Goal: Navigation & Orientation: Find specific page/section

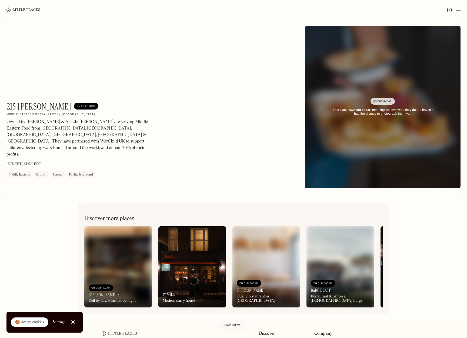
scroll to position [48, 0]
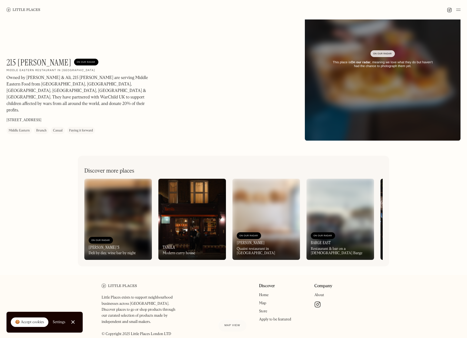
click at [381, 56] on div "On Our Radar" at bounding box center [382, 53] width 19 height 5
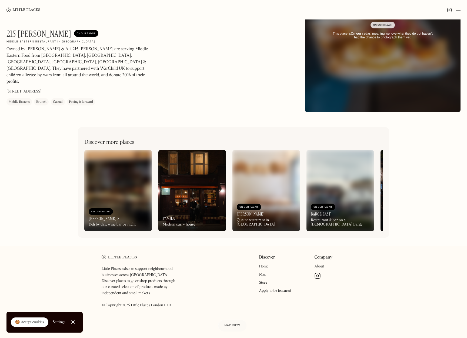
scroll to position [0, 0]
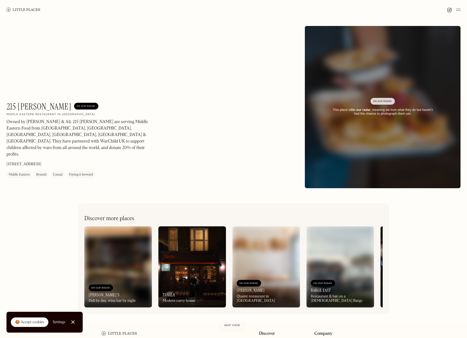
click at [77, 106] on div "On Our Radar" at bounding box center [86, 105] width 19 height 5
click at [15, 8] on img at bounding box center [23, 10] width 34 height 4
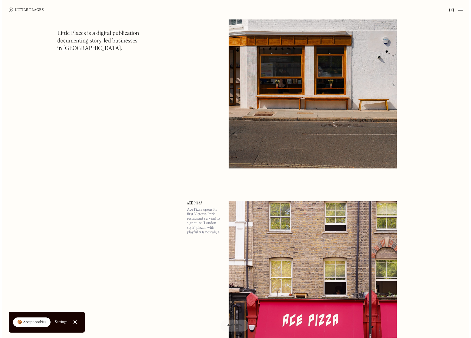
scroll to position [3130, 0]
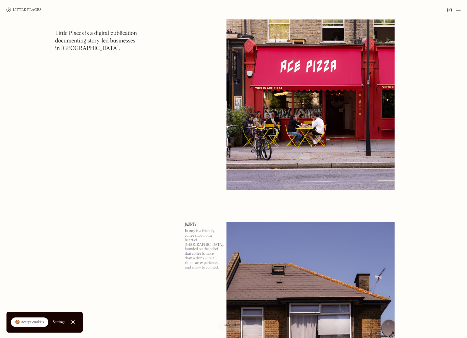
click at [343, 152] on img at bounding box center [310, 68] width 168 height 243
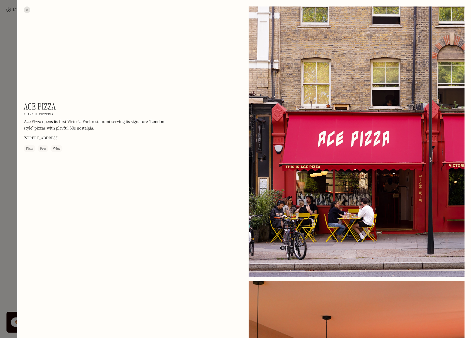
click at [396, 177] on div at bounding box center [356, 141] width 216 height 270
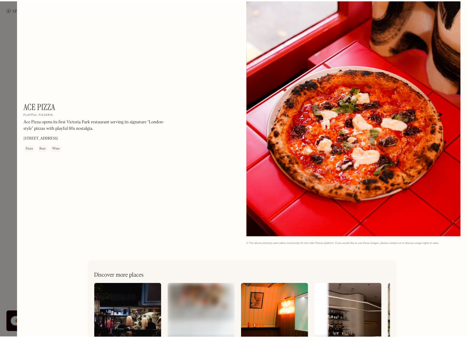
scroll to position [631, 0]
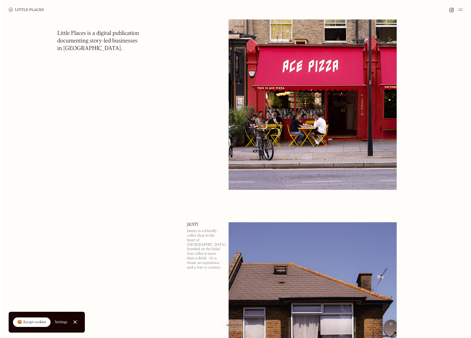
scroll to position [2989, 0]
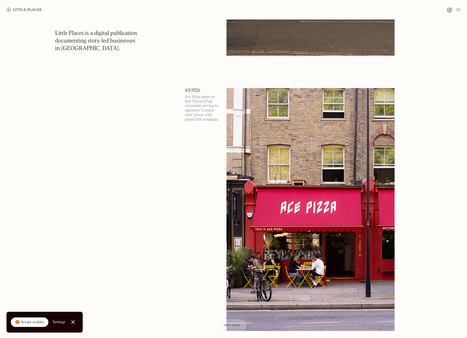
click at [340, 233] on img at bounding box center [310, 209] width 168 height 243
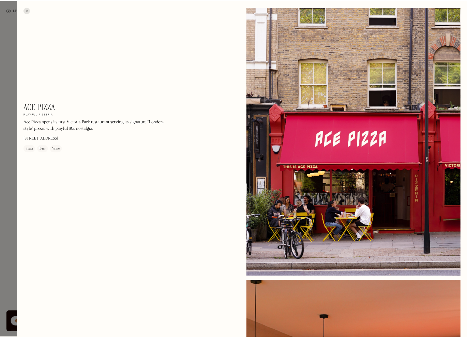
scroll to position [177, 0]
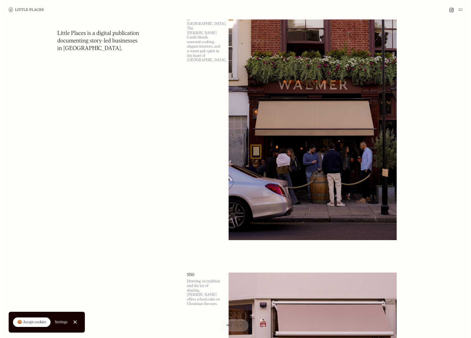
scroll to position [1456, 0]
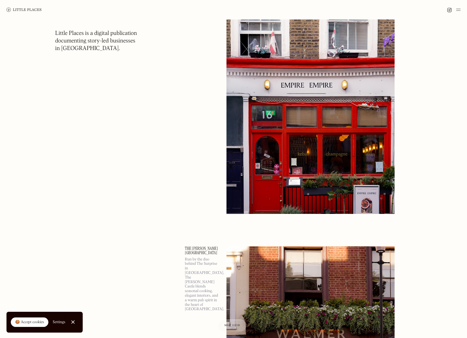
click at [359, 188] on img at bounding box center [310, 92] width 168 height 243
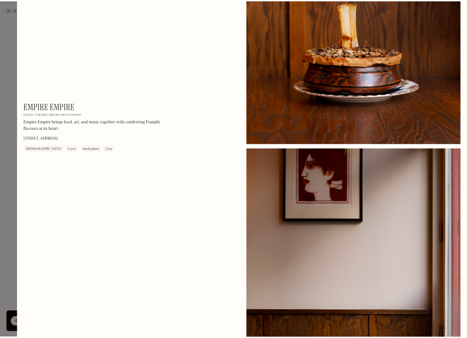
scroll to position [903, 0]
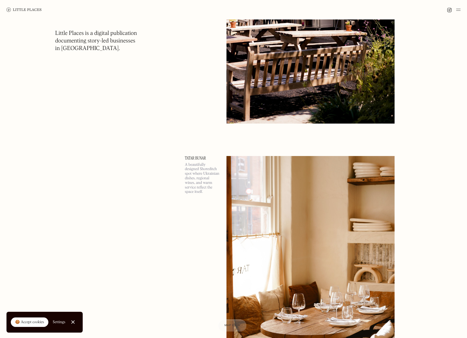
scroll to position [6208, 0]
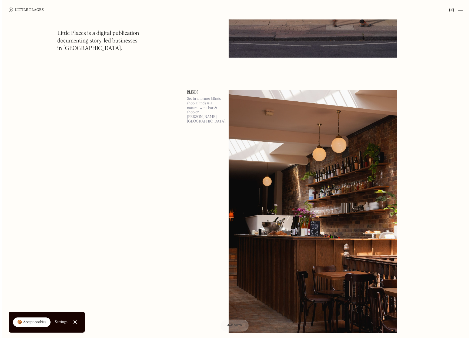
scroll to position [8276, 0]
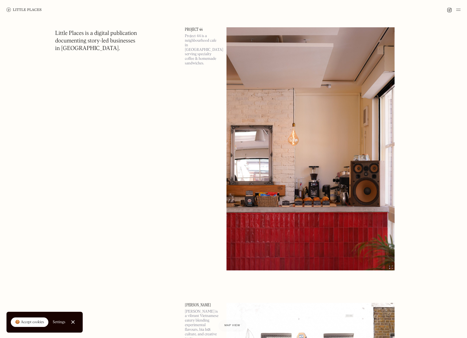
click at [350, 177] on img at bounding box center [310, 148] width 168 height 243
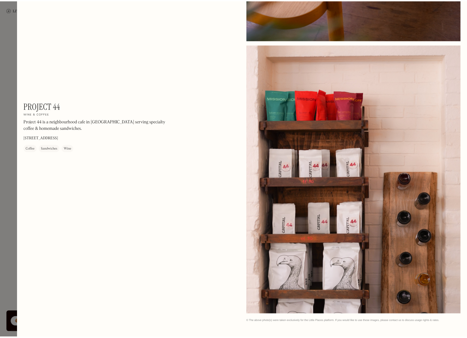
scroll to position [631, 0]
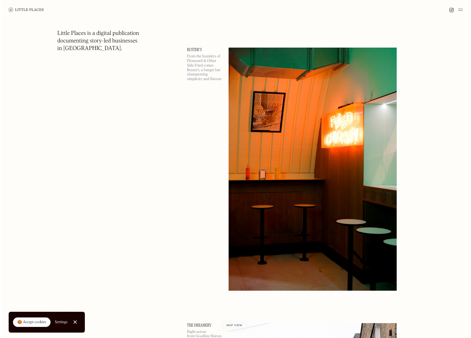
scroll to position [12165, 0]
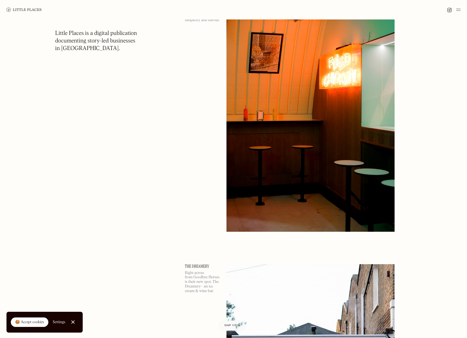
click at [385, 175] on img at bounding box center [310, 110] width 168 height 243
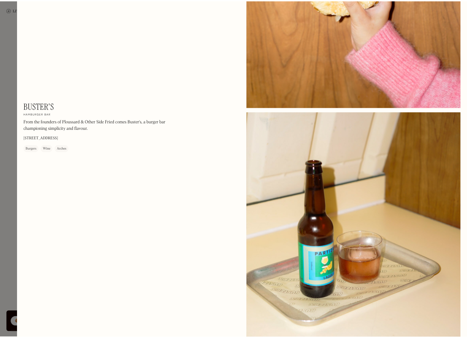
scroll to position [631, 0]
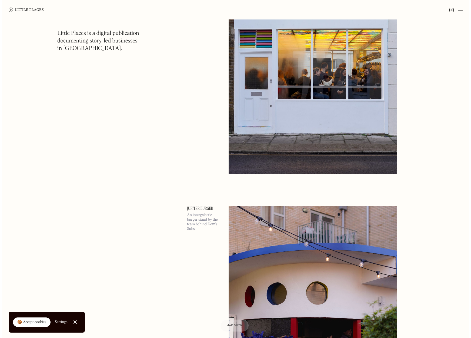
scroll to position [12499, 0]
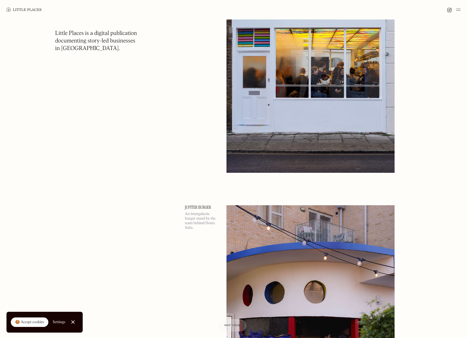
click at [382, 149] on img at bounding box center [310, 51] width 168 height 243
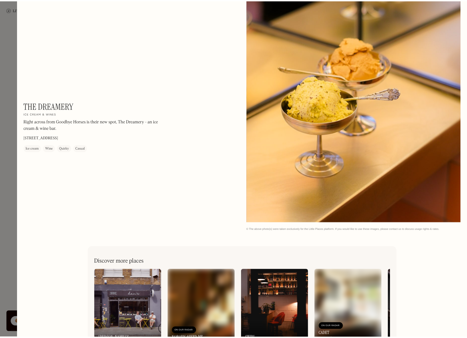
scroll to position [631, 0]
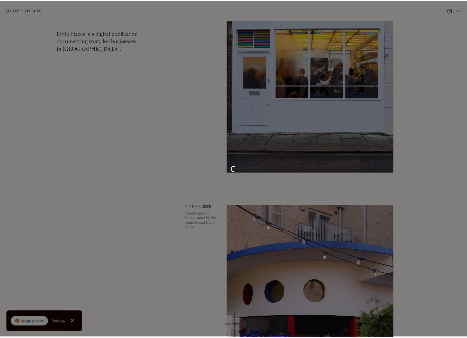
scroll to position [623, 0]
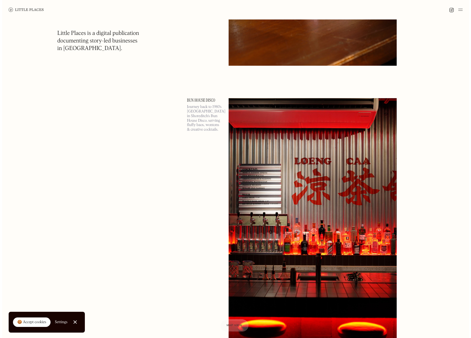
scroll to position [14582, 0]
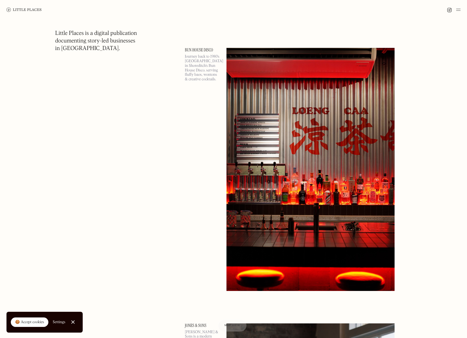
click at [366, 181] on img at bounding box center [310, 169] width 168 height 243
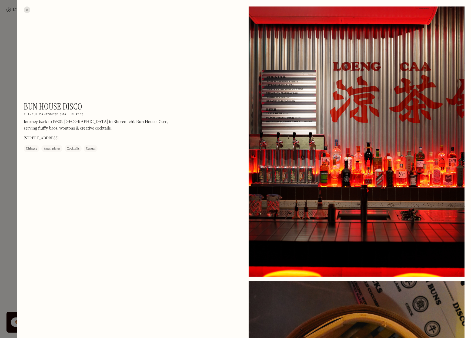
click at [423, 187] on div at bounding box center [356, 141] width 216 height 270
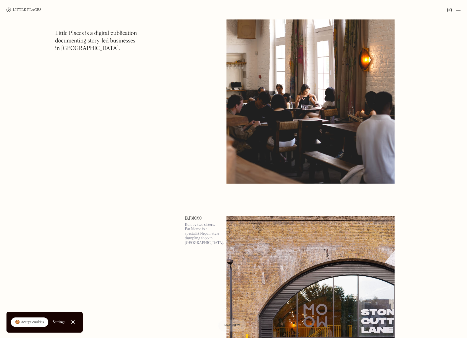
scroll to position [19777, 0]
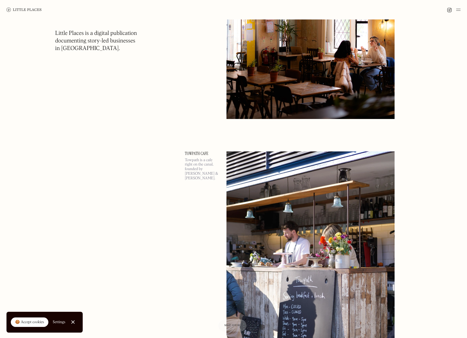
scroll to position [24143, 0]
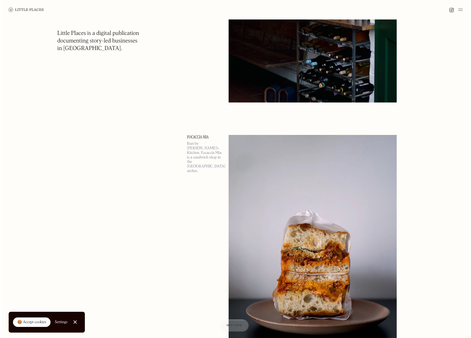
scroll to position [29126, 0]
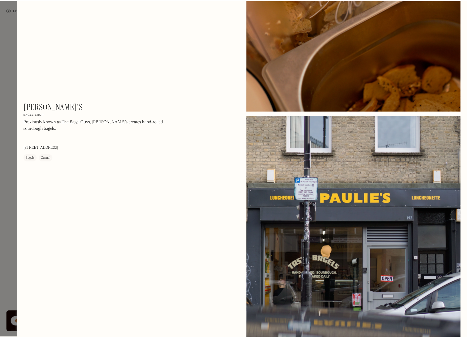
scroll to position [777, 0]
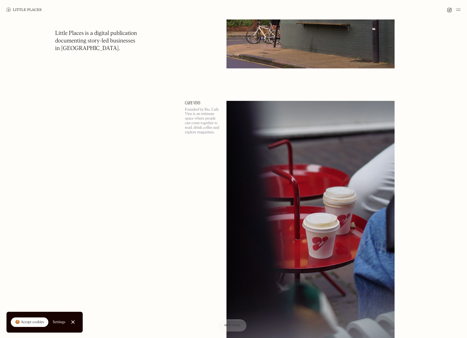
scroll to position [34310, 0]
